Goal: Navigation & Orientation: Find specific page/section

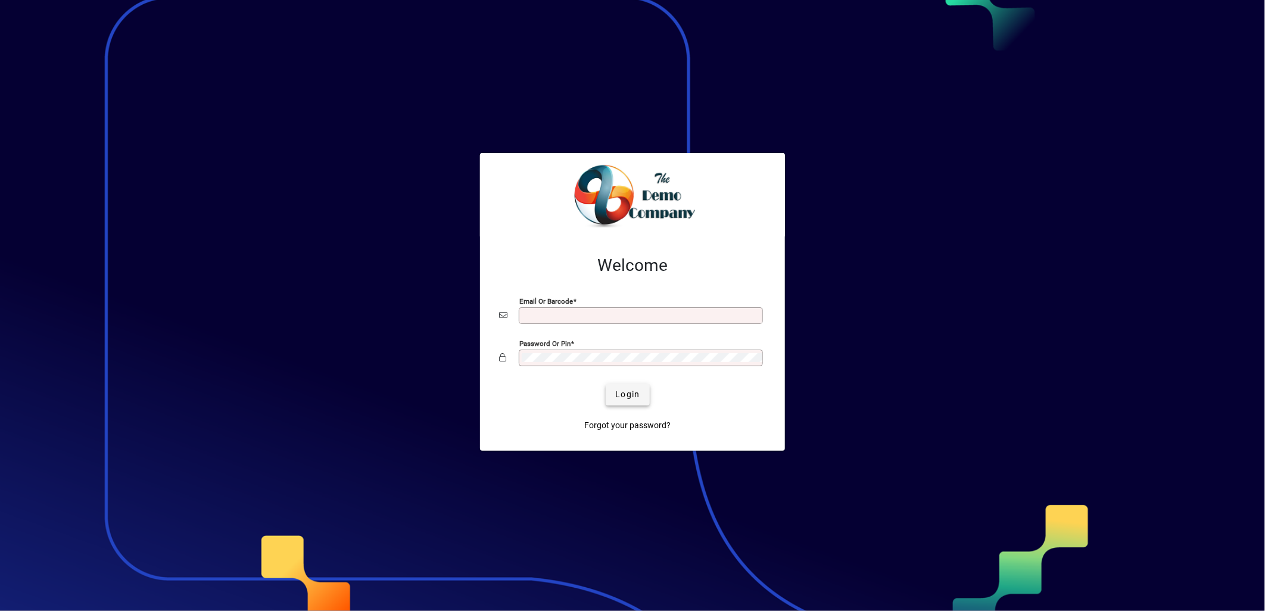
type input "**********"
click at [628, 393] on span "Login" at bounding box center [627, 394] width 24 height 13
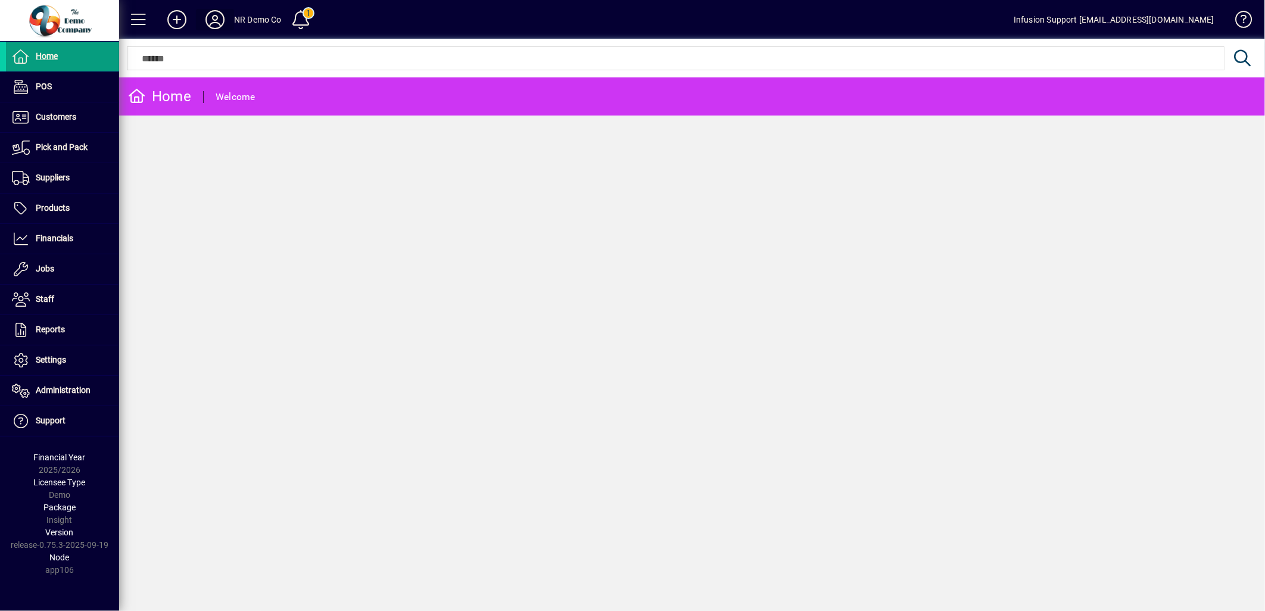
click at [214, 18] on icon at bounding box center [215, 19] width 24 height 19
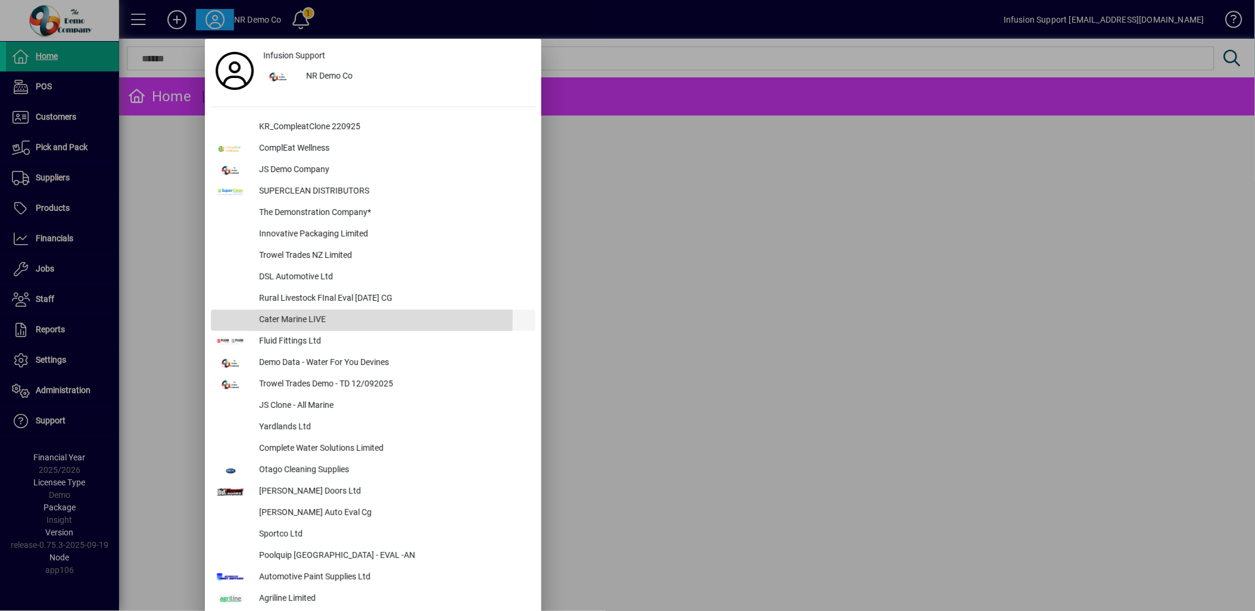
click at [307, 317] on div "Cater Marine LIVE" at bounding box center [393, 320] width 286 height 21
